Goal: Check status: Check status

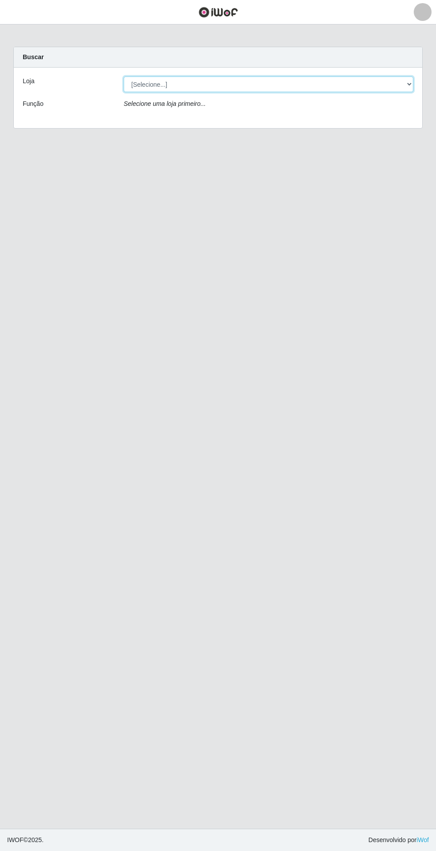
click at [403, 77] on select "[Selecione...] Atacado Vem - Loja 31 [GEOGRAPHIC_DATA]" at bounding box center [269, 85] width 290 height 16
select select "437"
click at [124, 77] on select "[Selecione...] Atacado Vem - Loja 31 [GEOGRAPHIC_DATA]" at bounding box center [269, 85] width 290 height 16
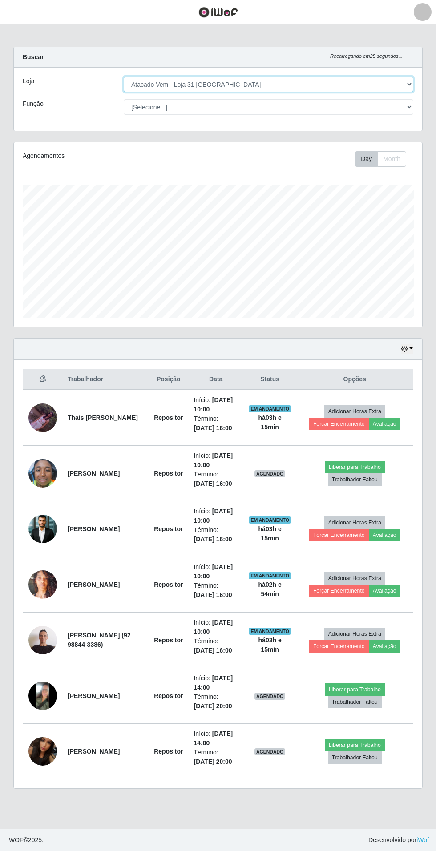
scroll to position [1, 0]
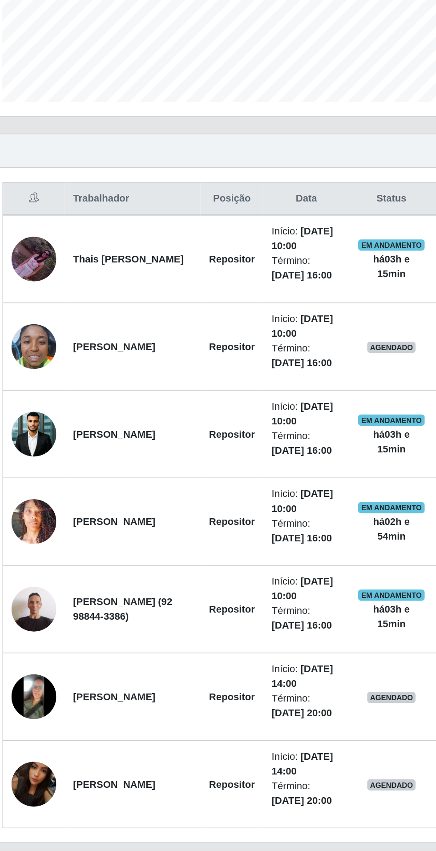
click at [49, 524] on img at bounding box center [42, 529] width 28 height 43
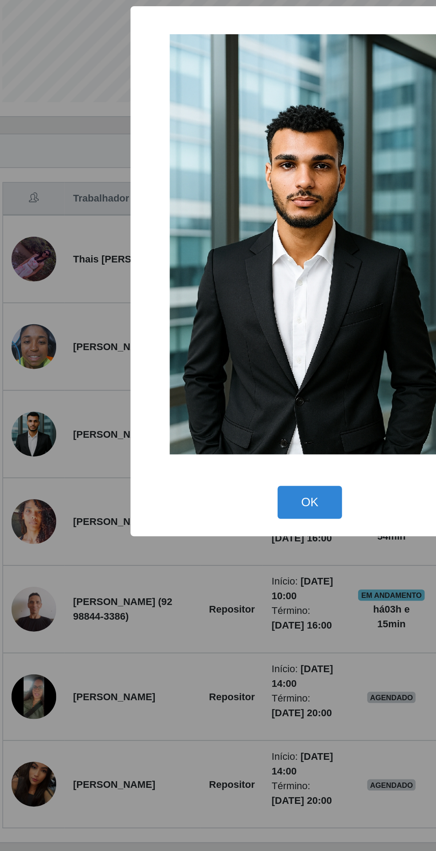
click at [154, 707] on div "× OK Cancel" at bounding box center [218, 425] width 436 height 851
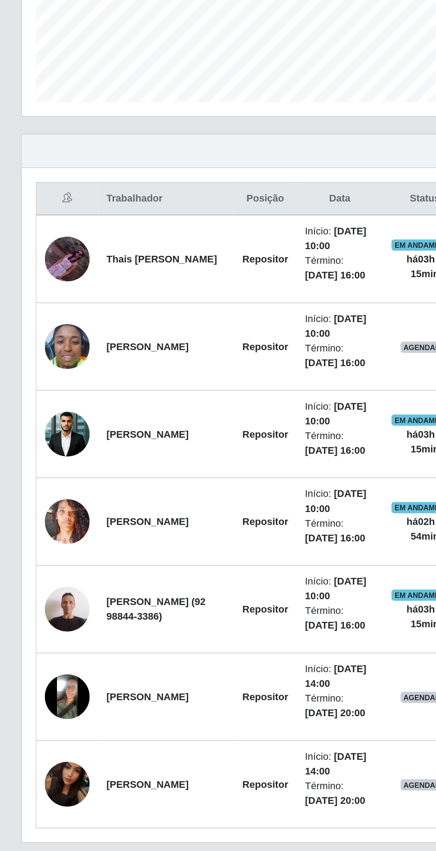
scroll to position [0, 0]
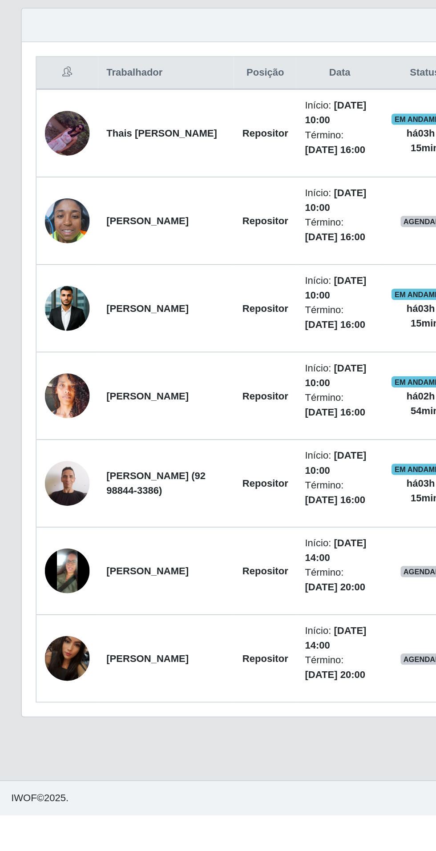
click at [42, 695] on img at bounding box center [42, 696] width 28 height 28
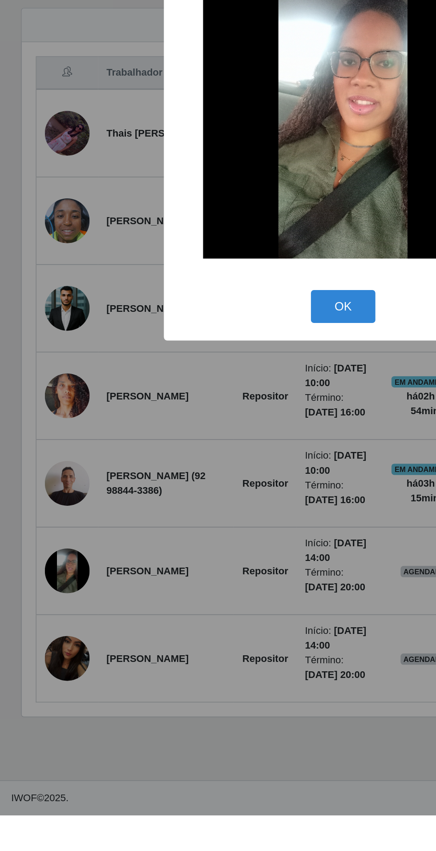
click at [141, 811] on div "× OK Cancel" at bounding box center [218, 425] width 436 height 851
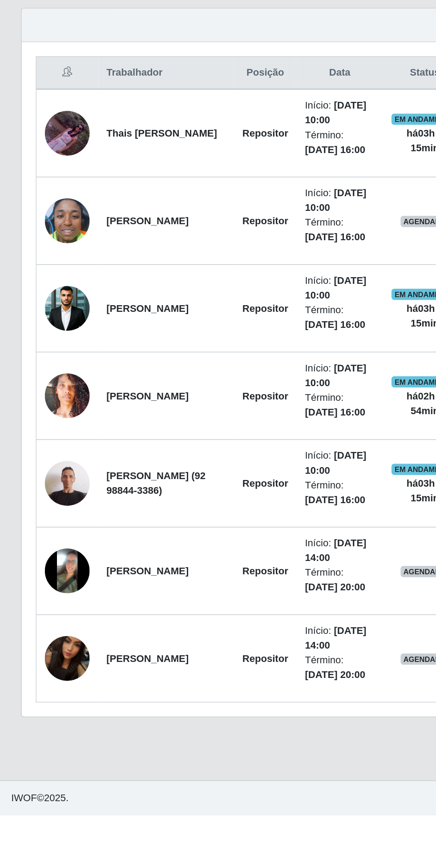
click at [36, 691] on img at bounding box center [42, 696] width 28 height 28
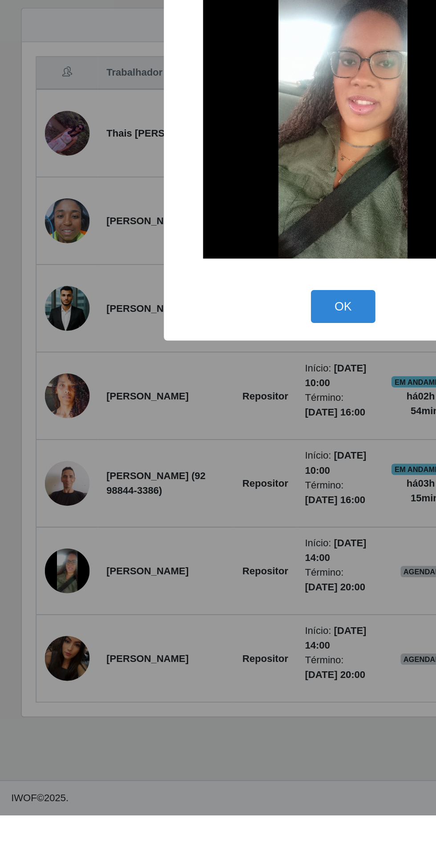
click at [146, 825] on div "× OK Cancel" at bounding box center [218, 425] width 436 height 851
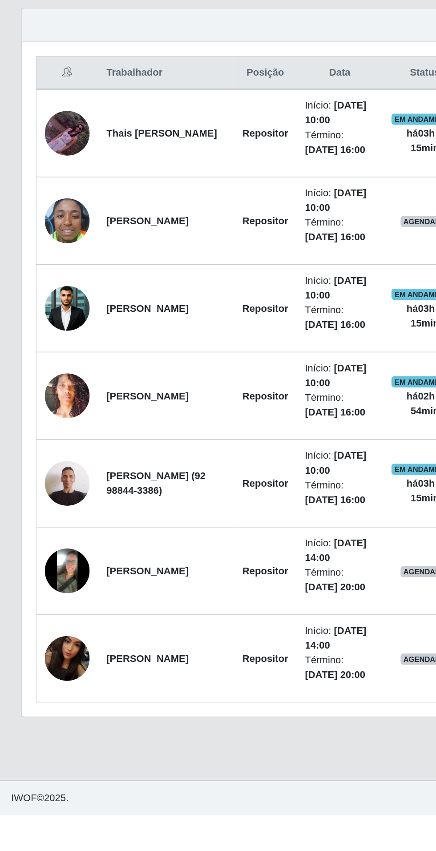
click at [42, 746] on img at bounding box center [42, 751] width 28 height 51
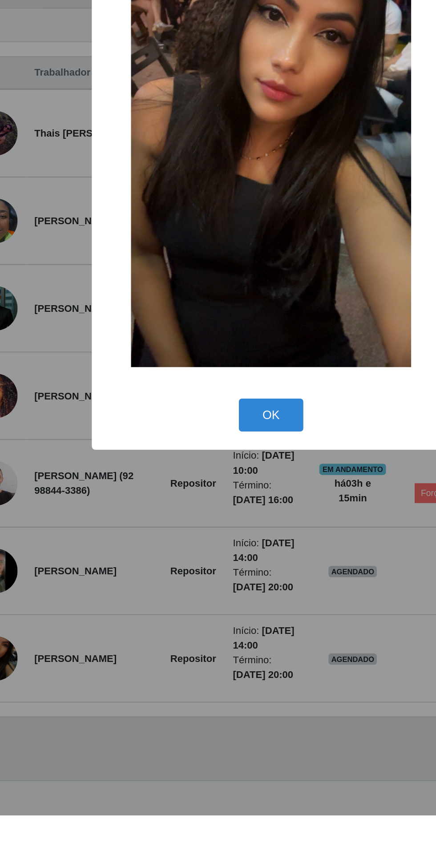
click at [178, 820] on div "× OK Cancel" at bounding box center [218, 425] width 436 height 851
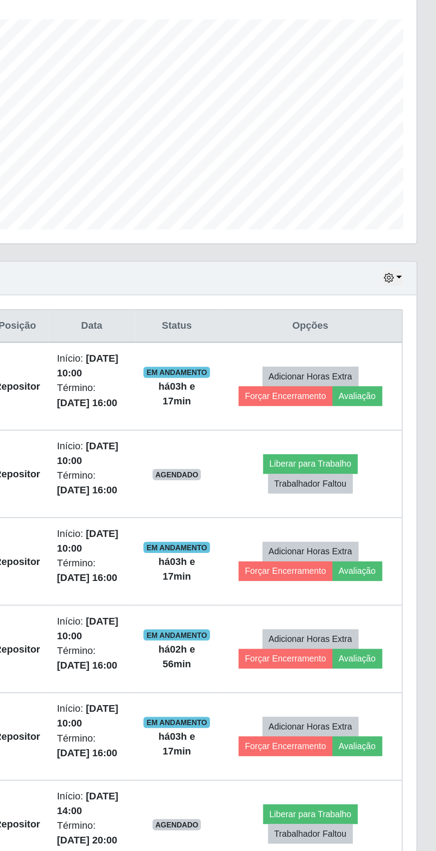
scroll to position [28, 0]
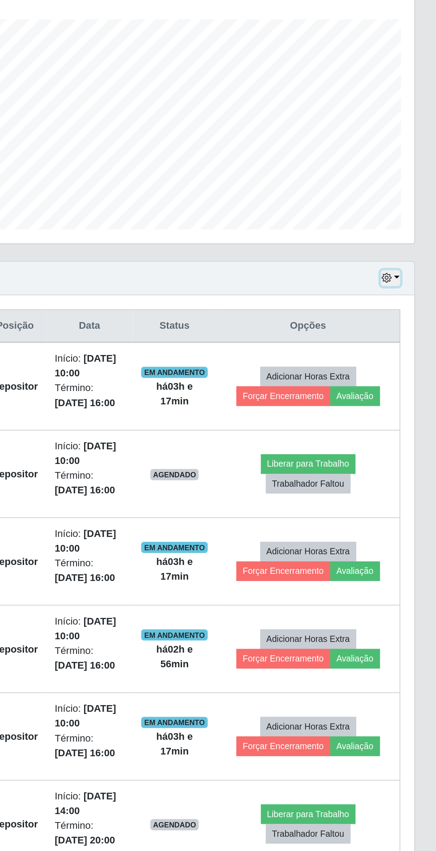
click at [411, 344] on button "button" at bounding box center [407, 349] width 12 height 10
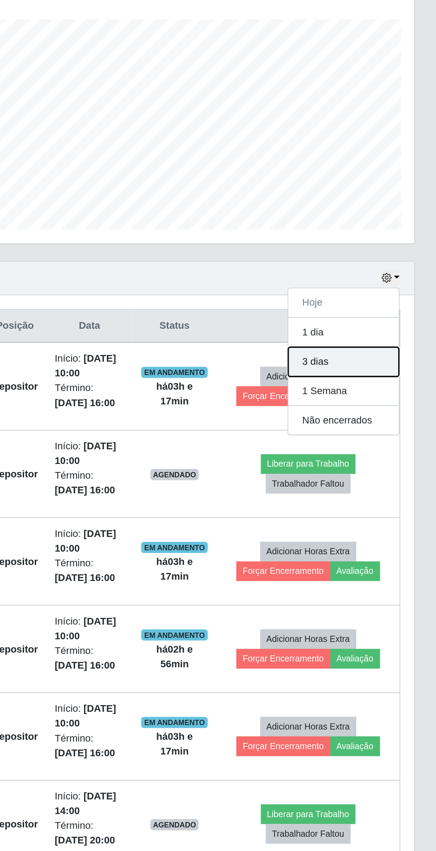
click at [401, 393] on button "3 dias" at bounding box center [377, 402] width 70 height 19
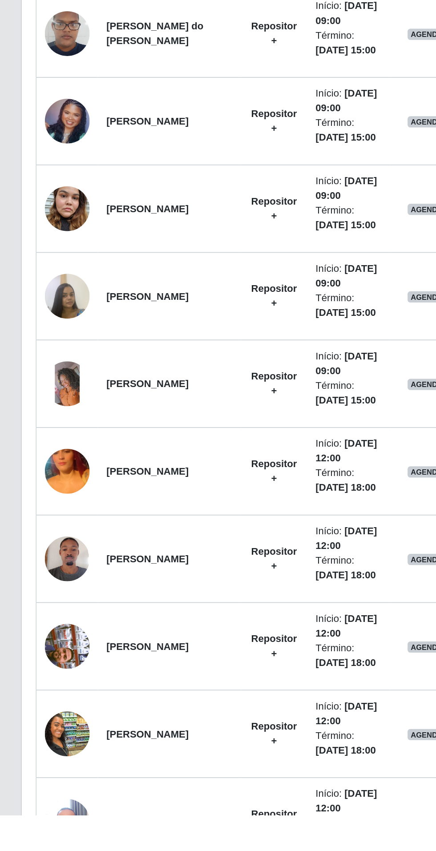
scroll to position [1348, 0]
